Goal: Transaction & Acquisition: Purchase product/service

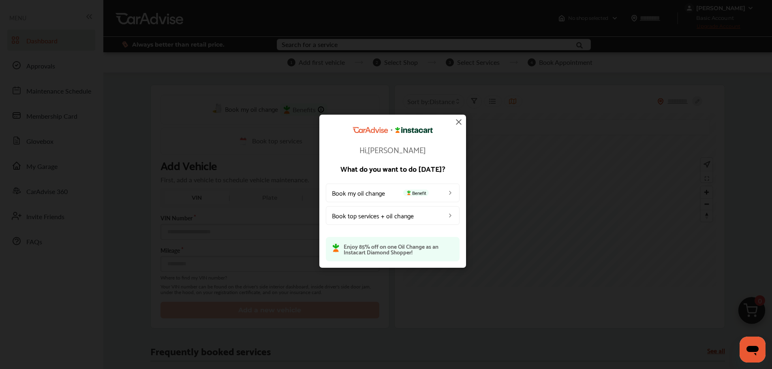
click at [458, 121] on img at bounding box center [459, 122] width 10 height 10
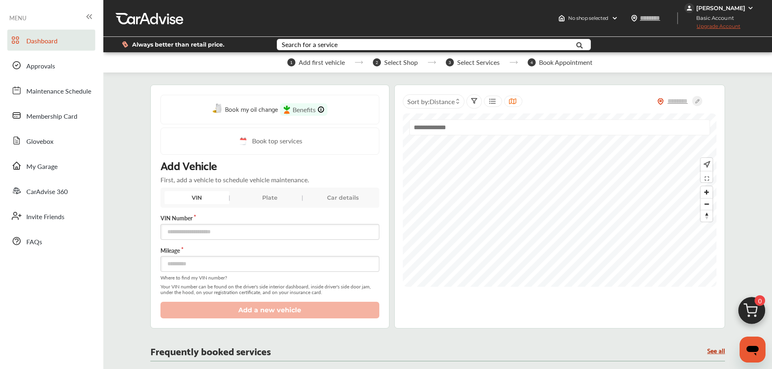
click at [622, 8] on div "[PERSON_NAME]" at bounding box center [720, 7] width 49 height 7
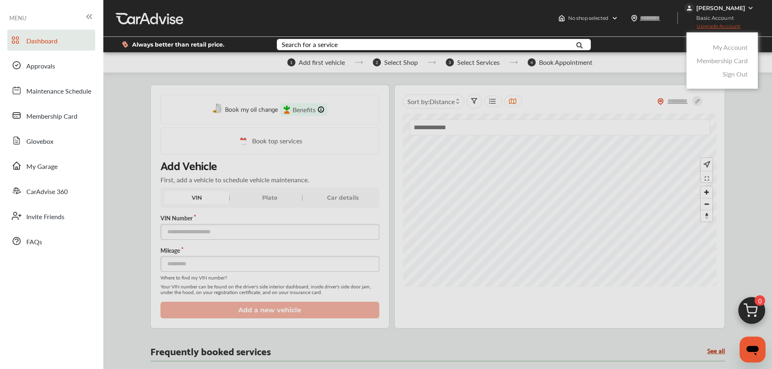
drag, startPoint x: 720, startPoint y: 47, endPoint x: 691, endPoint y: 53, distance: 29.9
click at [622, 47] on link "My Account" at bounding box center [730, 47] width 35 height 9
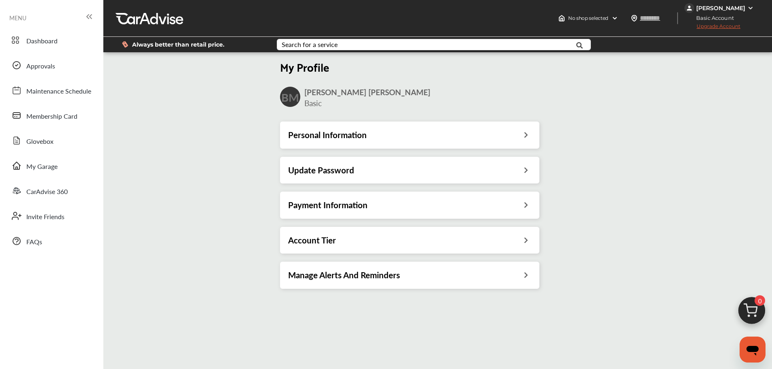
click at [312, 170] on h3 "Update Password" at bounding box center [321, 170] width 66 height 11
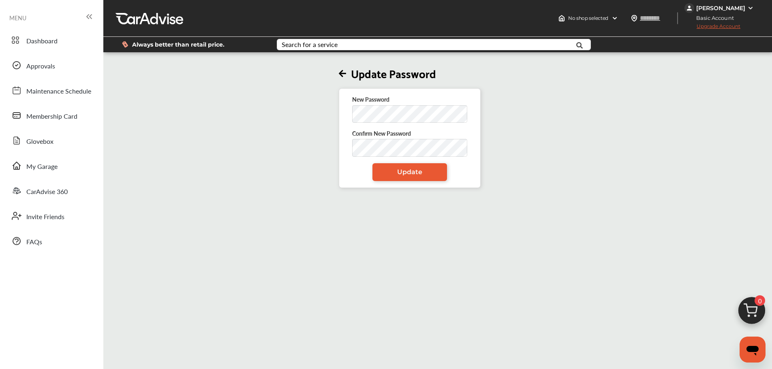
click at [380, 167] on link "Update" at bounding box center [409, 172] width 75 height 18
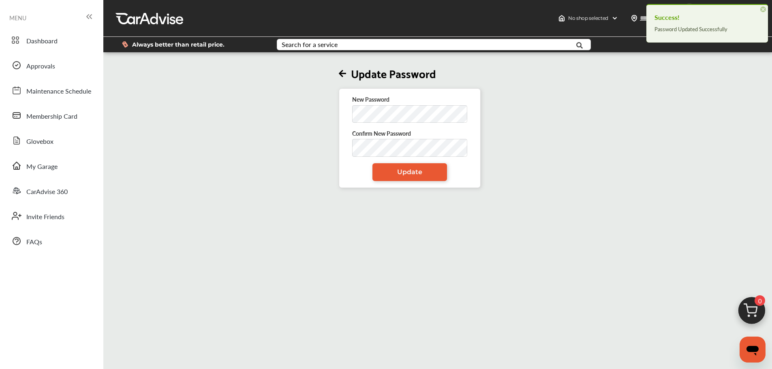
click at [41, 39] on span "Dashboard" at bounding box center [41, 41] width 31 height 11
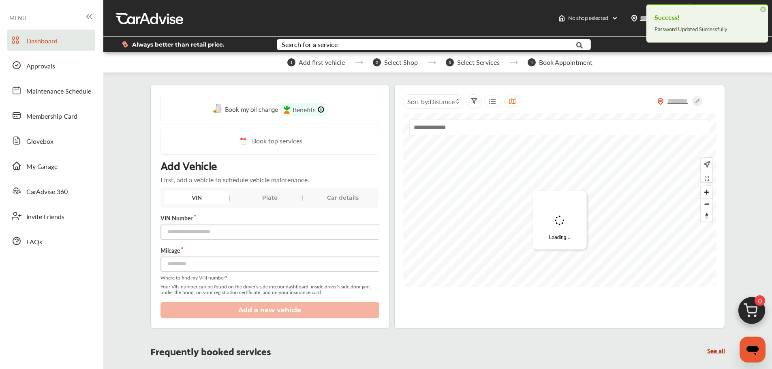
click at [325, 45] on div "Search for a service" at bounding box center [310, 44] width 56 height 6
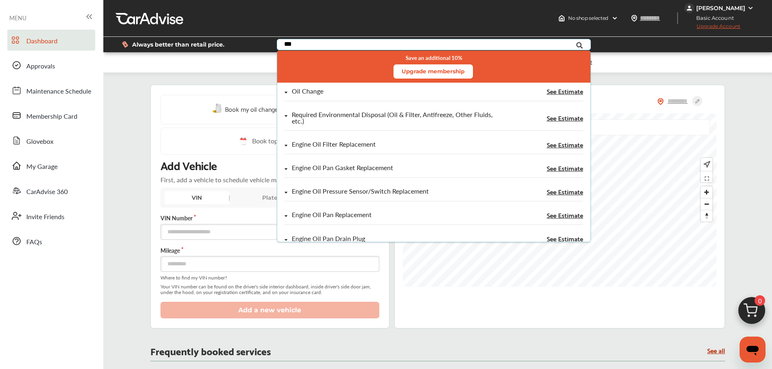
type input "***"
click at [311, 90] on div "Oil Change" at bounding box center [308, 91] width 32 height 7
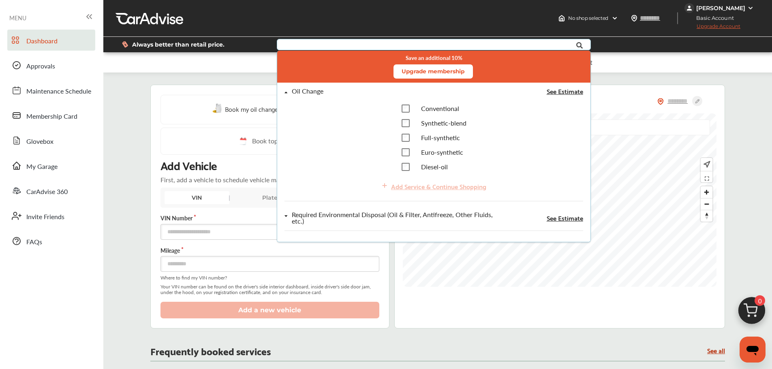
click at [424, 135] on span "Full-synthetic" at bounding box center [440, 137] width 39 height 9
click at [420, 180] on div "Add Service & Continue Shopping" at bounding box center [433, 186] width 111 height 17
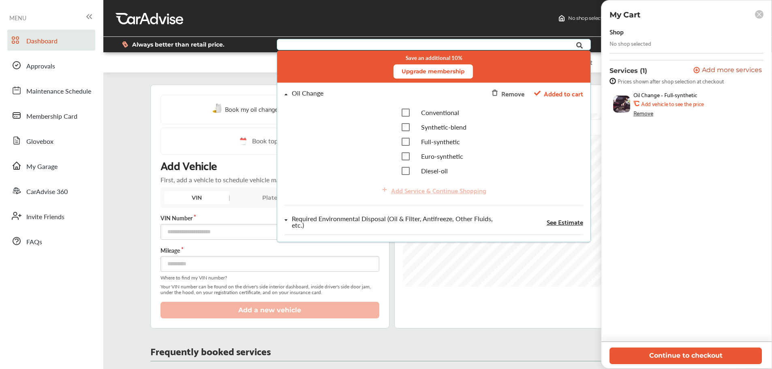
click at [622, 320] on button "Continue to checkout" at bounding box center [686, 356] width 152 height 17
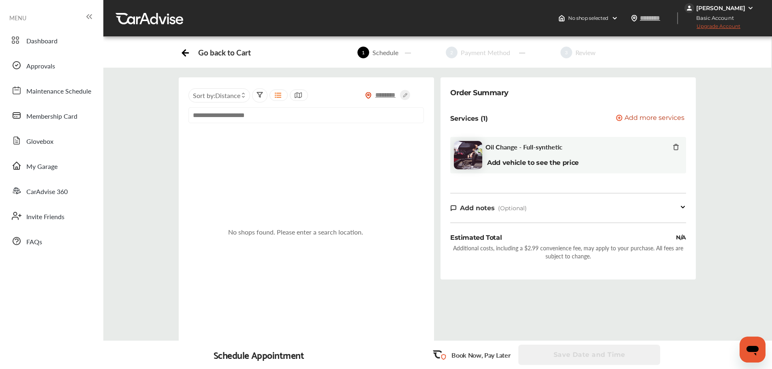
click at [384, 96] on input "text" at bounding box center [386, 95] width 28 height 9
type input "*****"
click at [403, 97] on icon at bounding box center [405, 95] width 10 height 10
type input "*****"
